Goal: Task Accomplishment & Management: Manage account settings

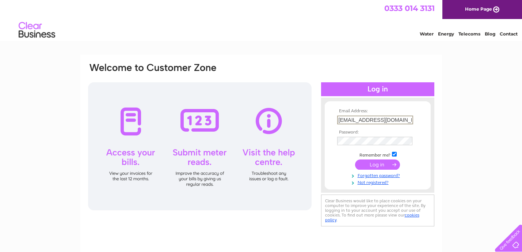
type input "[EMAIL_ADDRESS][DOMAIN_NAME]"
click at [379, 163] on input "submit" at bounding box center [377, 164] width 45 height 10
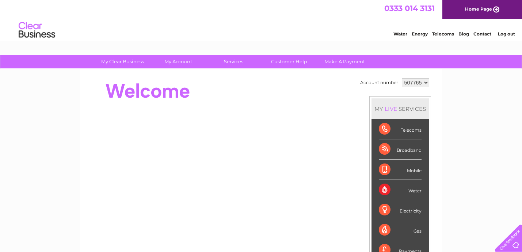
click at [401, 34] on link "Water" at bounding box center [401, 33] width 14 height 5
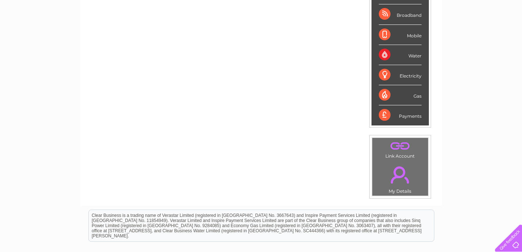
scroll to position [135, 0]
click at [403, 172] on link "." at bounding box center [400, 175] width 52 height 26
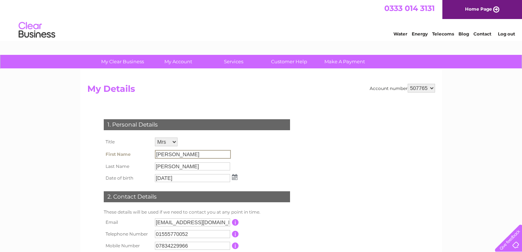
click at [176, 152] on input "CAROL" at bounding box center [193, 154] width 76 height 9
click at [176, 154] on input "CAROL" at bounding box center [193, 154] width 76 height 9
click at [176, 153] on input "CAROL" at bounding box center [193, 154] width 76 height 9
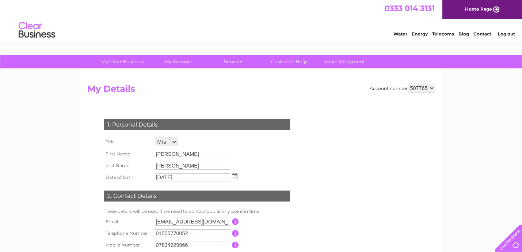
click at [258, 160] on div "1. Personal Details Title Mr Mrs Ms Miss Dr Rev Prof Other First Name CAROL Las…" at bounding box center [198, 190] width 222 height 157
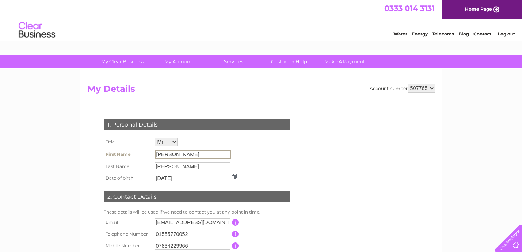
click at [173, 154] on input "[PERSON_NAME]" at bounding box center [193, 154] width 76 height 9
select select "Mrs"
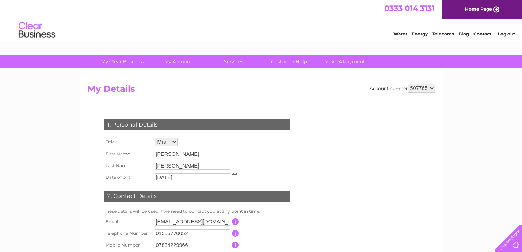
click at [271, 163] on div "1. Personal Details Title Mr Mrs Ms Miss Dr Rev Prof Other First Name CAROL Las…" at bounding box center [198, 190] width 222 height 157
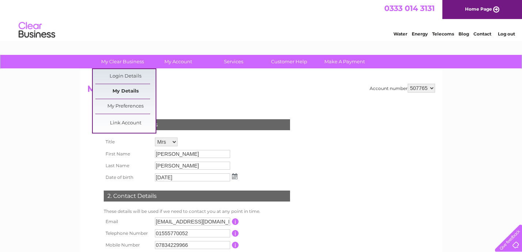
click at [130, 89] on link "My Details" at bounding box center [125, 91] width 60 height 15
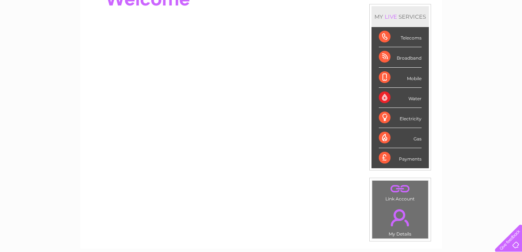
scroll to position [93, 0]
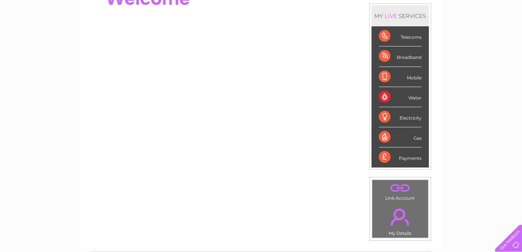
click at [387, 157] on div "Payments" at bounding box center [400, 157] width 43 height 20
click at [413, 158] on div "Payments" at bounding box center [400, 157] width 43 height 20
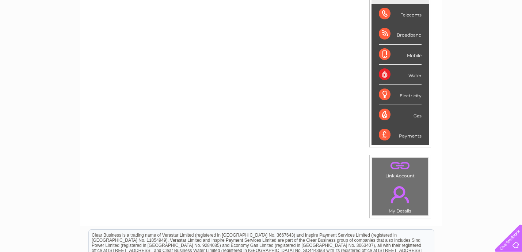
scroll to position [116, 0]
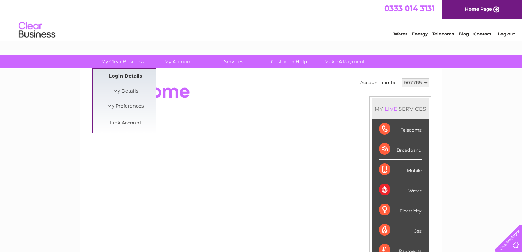
click at [474, 37] on link "Login Details" at bounding box center [483, 32] width 18 height 7
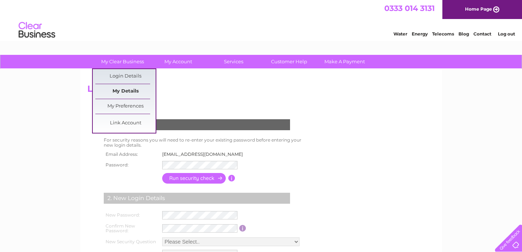
click at [135, 91] on link "My Details" at bounding box center [125, 91] width 60 height 15
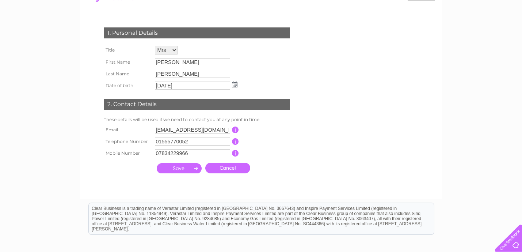
scroll to position [92, 0]
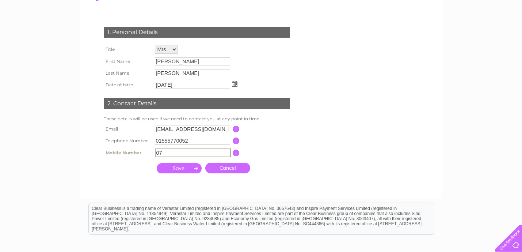
type input "0"
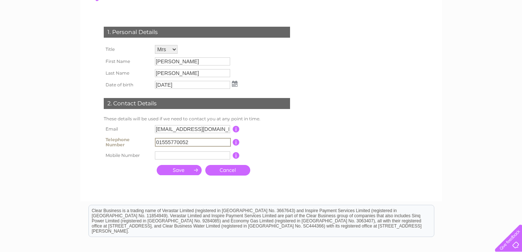
click at [220, 190] on div at bounding box center [198, 186] width 222 height 15
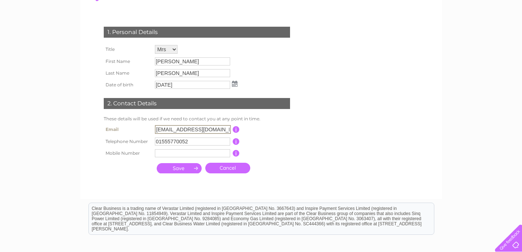
click at [189, 128] on input "carlukebowlingclubfunding@gmail.com" at bounding box center [193, 129] width 76 height 9
type input "carlukebowlingclub@gmail.com"
click at [311, 186] on form "Account number 507765 917486 My Details 1. Personal Details Title Mr Mrs Ms Mis…" at bounding box center [261, 91] width 348 height 200
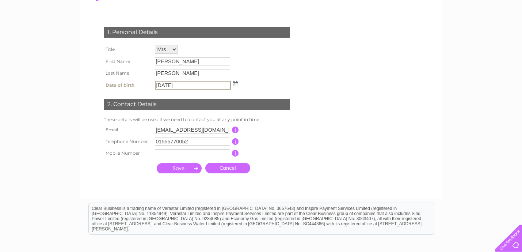
click at [175, 71] on input "GRACIE" at bounding box center [192, 73] width 75 height 8
click at [175, 71] on input "GRACIE" at bounding box center [193, 73] width 76 height 9
click at [183, 82] on input "13/06/1965" at bounding box center [192, 85] width 75 height 8
click at [187, 84] on input "13/06/1965" at bounding box center [193, 85] width 76 height 9
drag, startPoint x: 301, startPoint y: 131, endPoint x: 296, endPoint y: 136, distance: 7.5
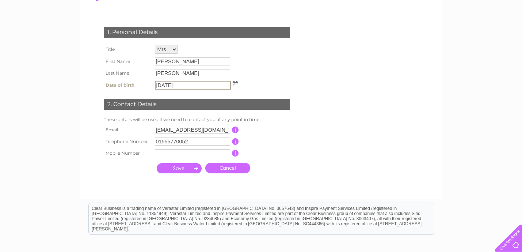
click at [301, 134] on div "1. Personal Details Title Mr Mrs Ms Miss Dr Rev Prof Other First Name CAROL Las…" at bounding box center [198, 98] width 222 height 158
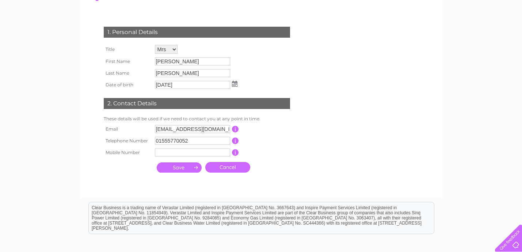
click at [180, 168] on input "submit" at bounding box center [179, 167] width 45 height 10
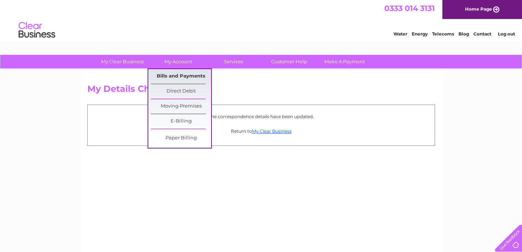
click at [184, 76] on link "Bills and Payments" at bounding box center [181, 76] width 60 height 15
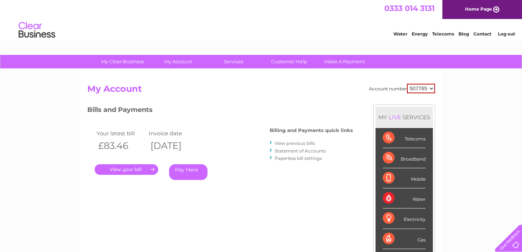
click at [300, 143] on link "View previous bills" at bounding box center [295, 142] width 40 height 5
